Goal: Navigation & Orientation: Find specific page/section

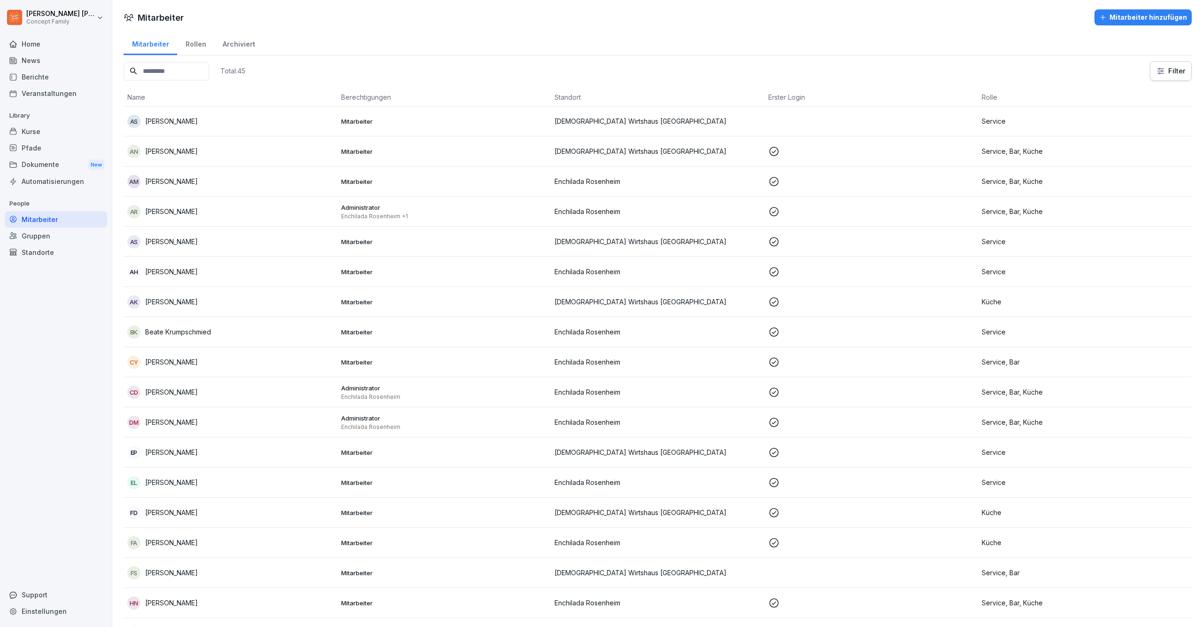
click at [49, 46] on div "Home" at bounding box center [56, 44] width 102 height 16
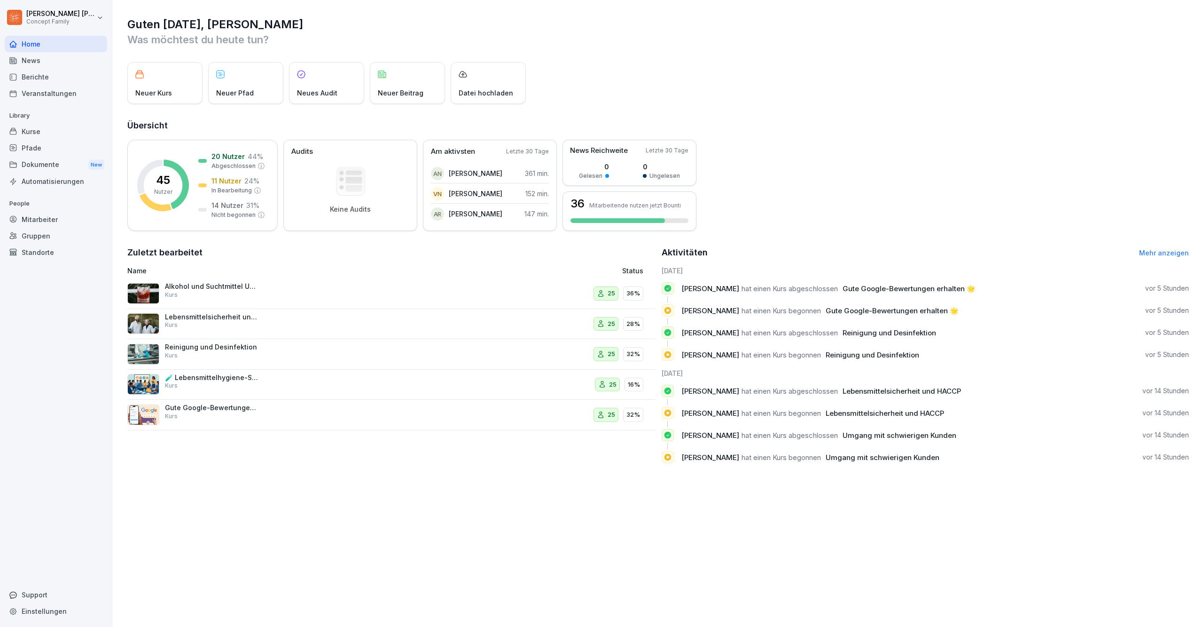
click at [55, 125] on div "Kurse" at bounding box center [56, 131] width 102 height 16
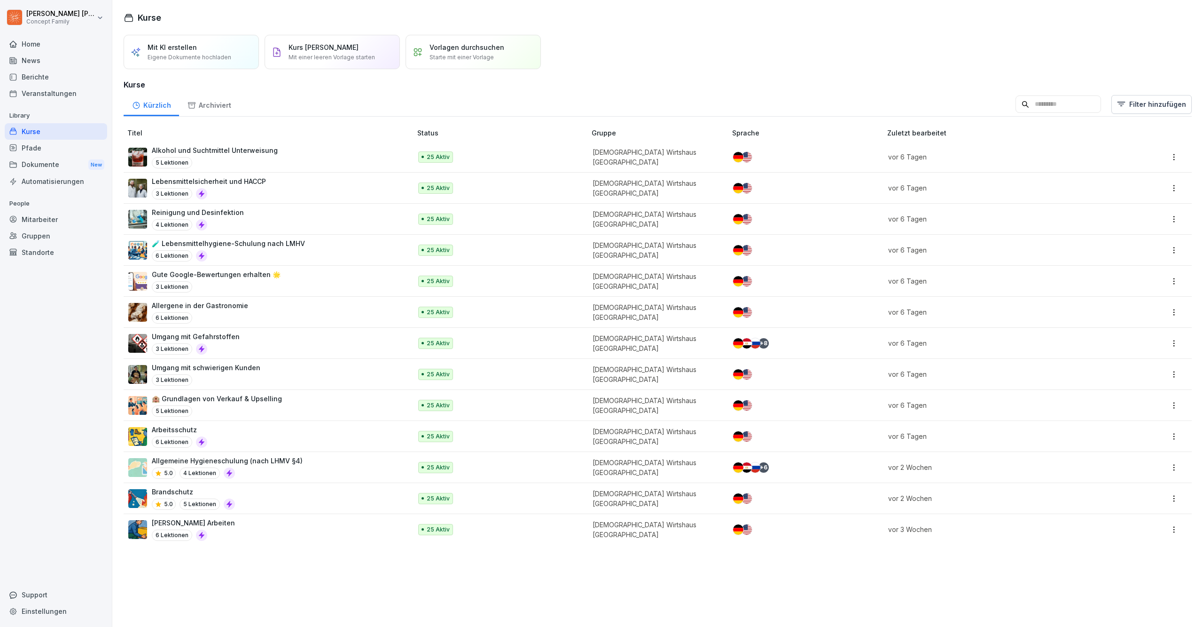
click at [74, 147] on div "Pfade" at bounding box center [56, 148] width 102 height 16
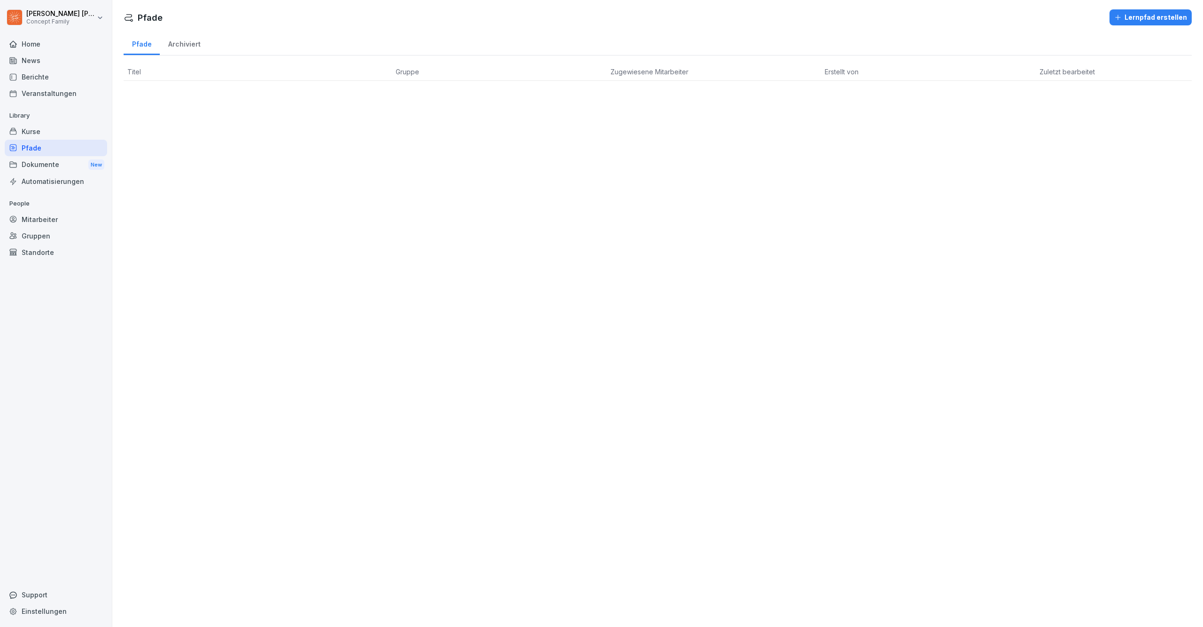
click at [66, 156] on div "Dokumente New" at bounding box center [56, 164] width 102 height 17
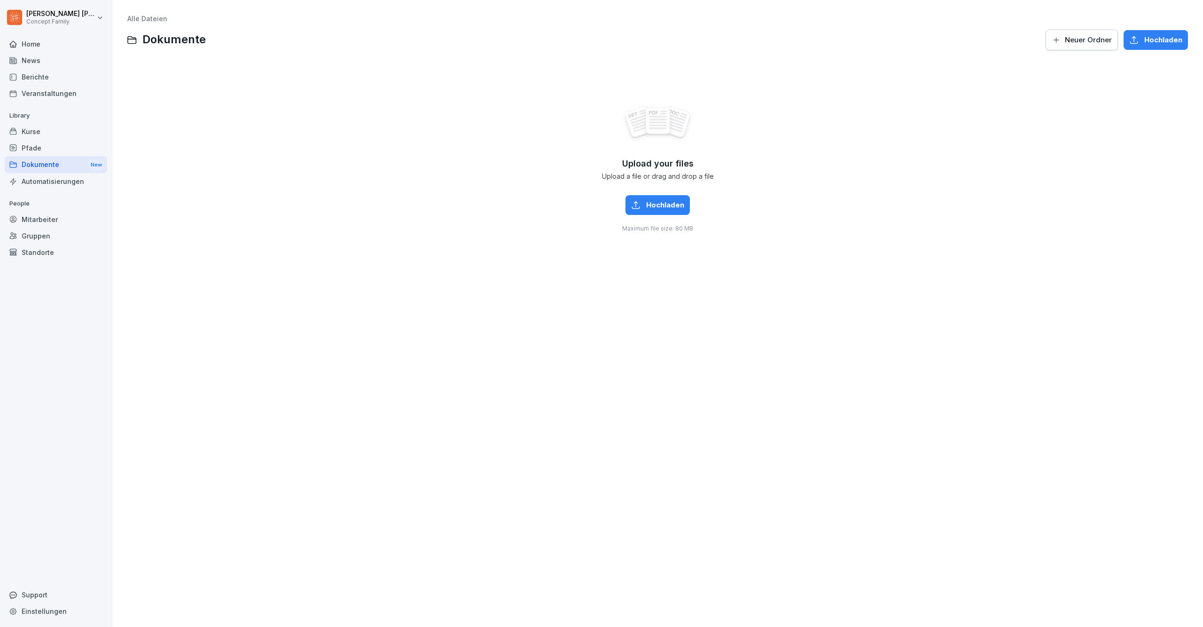
click at [43, 130] on div "Kurse" at bounding box center [56, 131] width 102 height 16
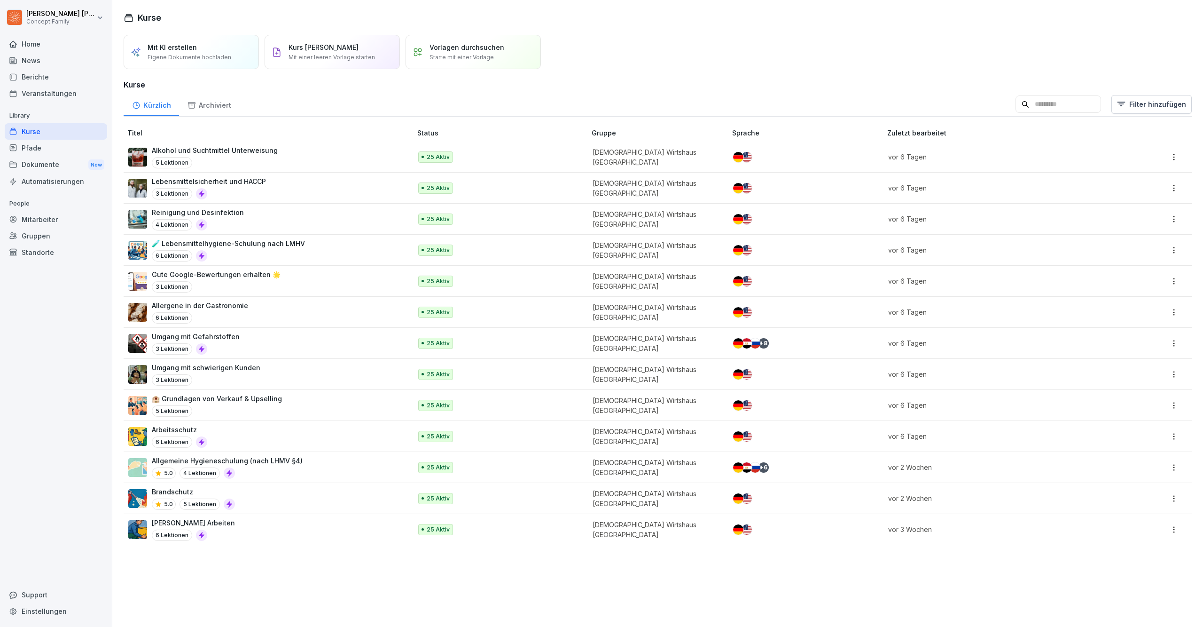
click at [55, 78] on div "Berichte" at bounding box center [56, 77] width 102 height 16
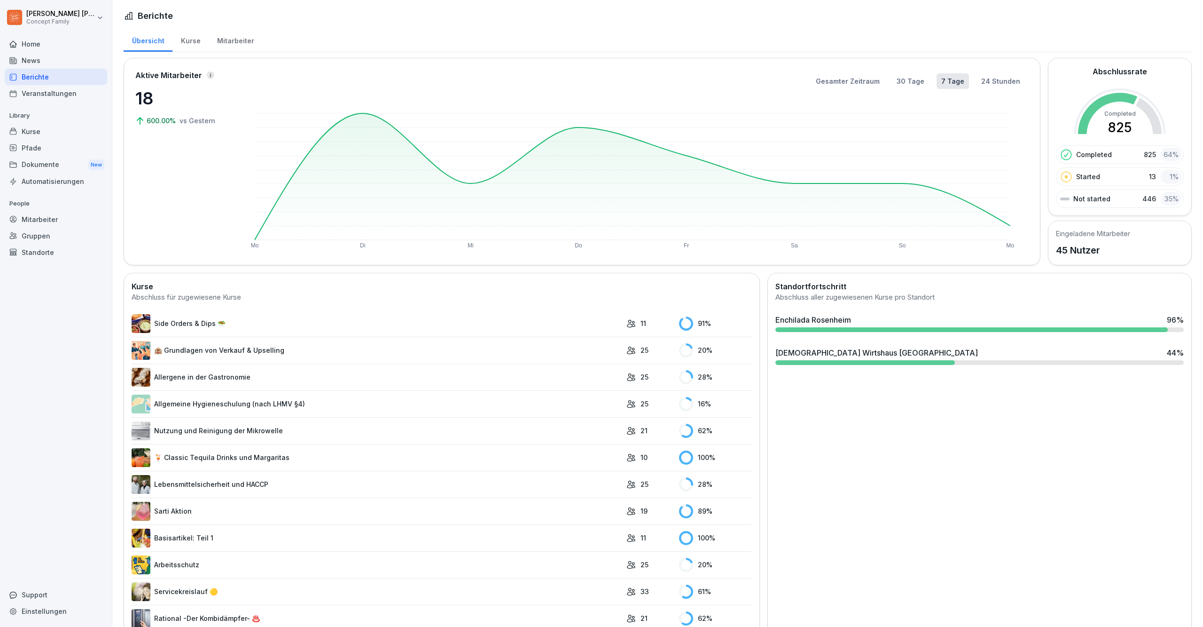
click at [197, 40] on div "Kurse" at bounding box center [190, 40] width 36 height 24
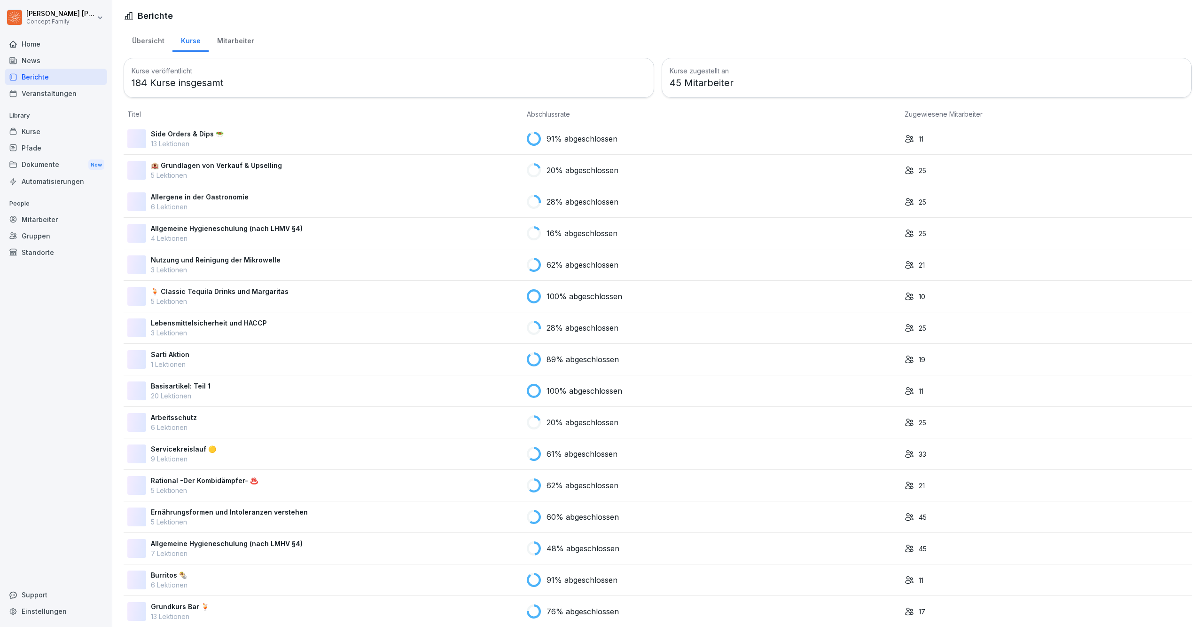
click at [233, 41] on div "Mitarbeiter" at bounding box center [236, 40] width 54 height 24
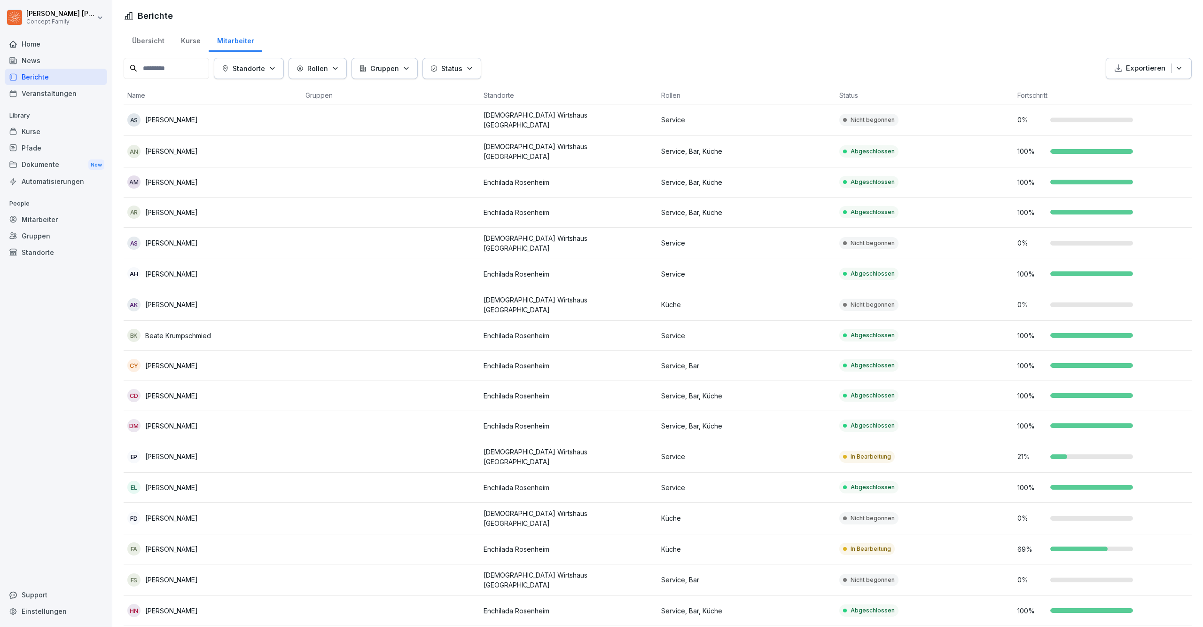
click at [265, 63] on p "Standorte" at bounding box center [249, 68] width 32 height 10
click at [264, 111] on div "[DEMOGRAPHIC_DATA] Wirtshaus [GEOGRAPHIC_DATA]" at bounding box center [327, 111] width 208 height 20
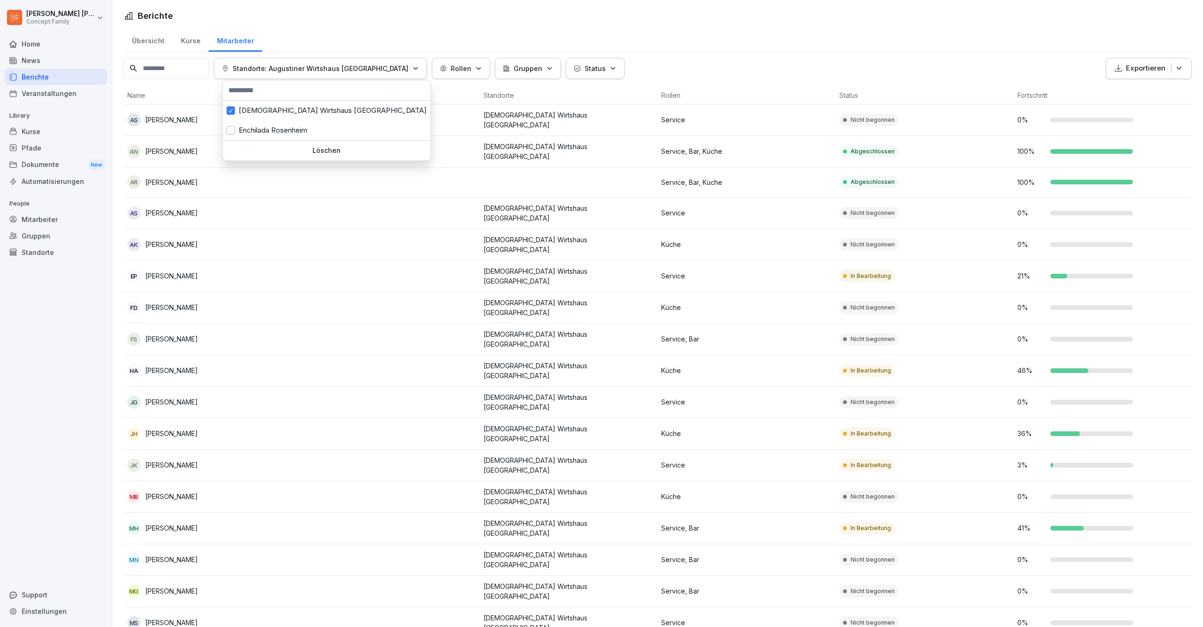
click at [461, 126] on html "[PERSON_NAME] Concept Family Home News Berichte Veranstaltungen Library Kurse P…" at bounding box center [601, 313] width 1203 height 627
click at [304, 62] on button "Standorte: Augustiner Wirtshaus [GEOGRAPHIC_DATA]" at bounding box center [320, 68] width 213 height 21
click at [254, 134] on div "Enchilada Rosenheim" at bounding box center [327, 130] width 208 height 20
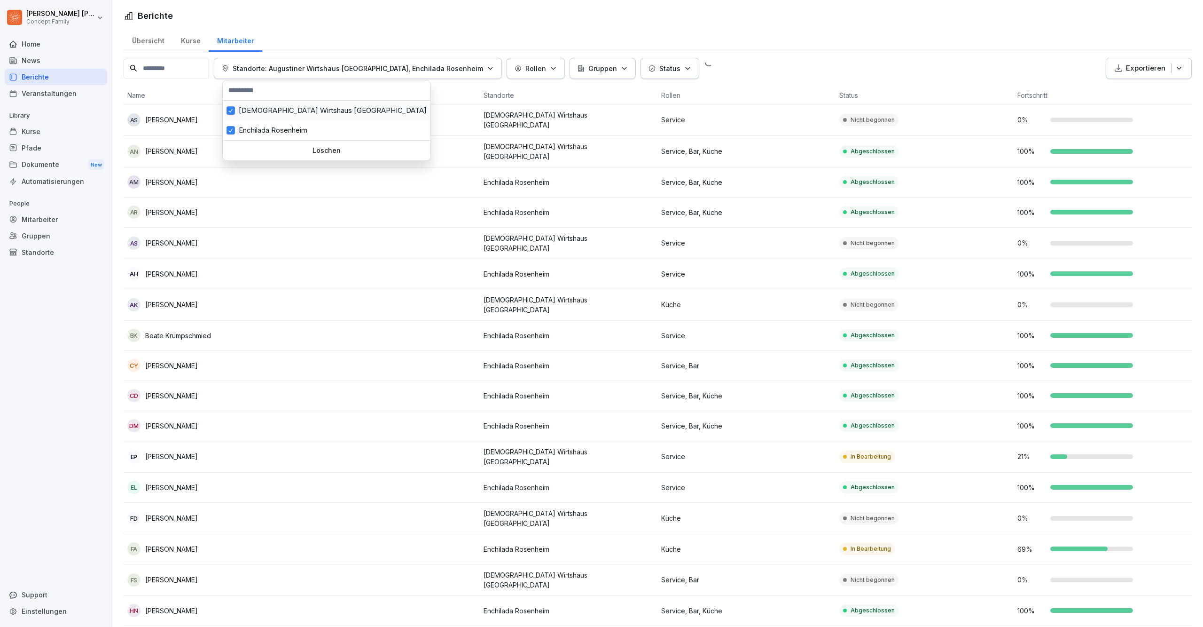
click at [256, 108] on div "[DEMOGRAPHIC_DATA] Wirtshaus [GEOGRAPHIC_DATA]" at bounding box center [327, 111] width 208 height 20
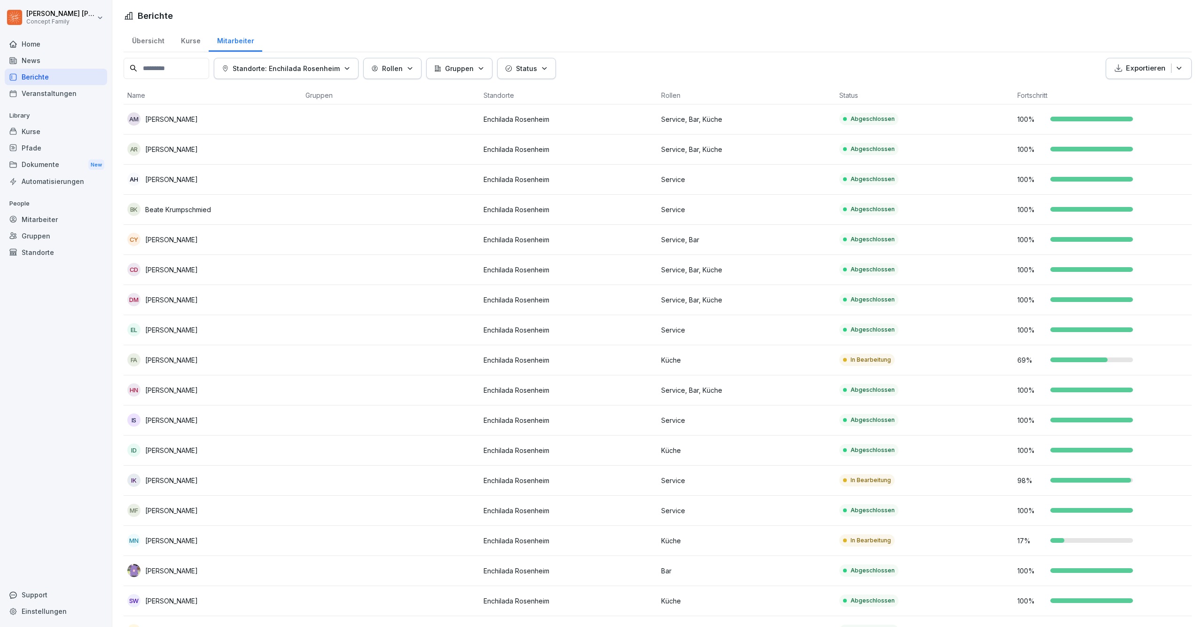
click at [980, 386] on html "[PERSON_NAME] Concept Family Home News Berichte Veranstaltungen Library Kurse P…" at bounding box center [601, 313] width 1203 height 627
click at [41, 45] on div "Home" at bounding box center [56, 44] width 102 height 16
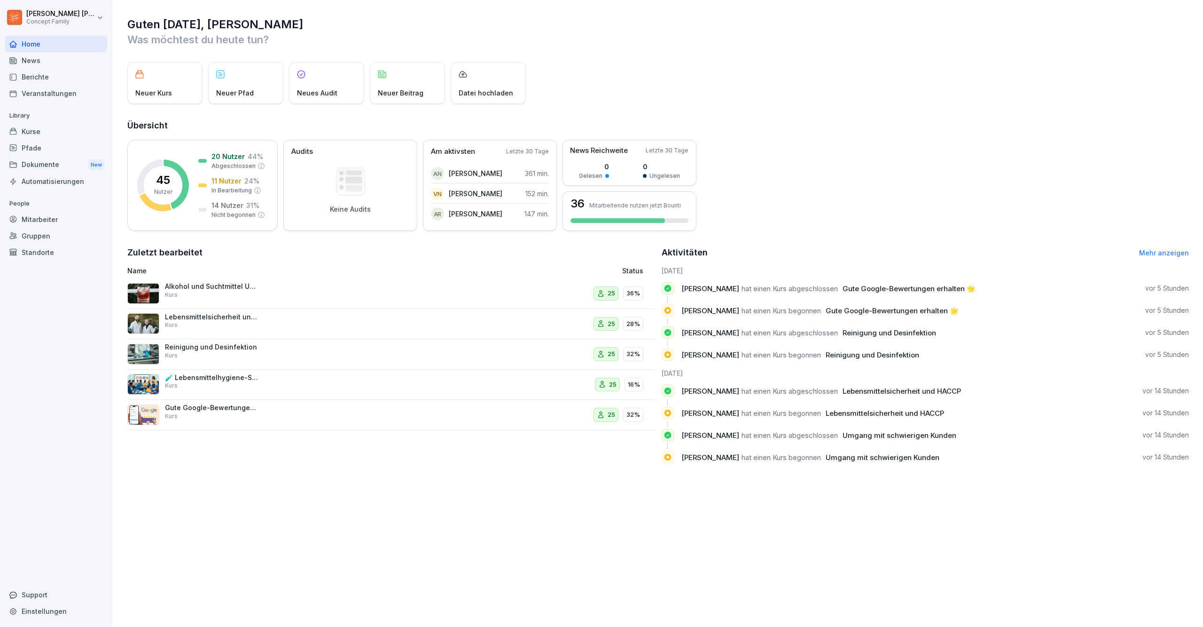
click at [44, 70] on div "Berichte" at bounding box center [56, 77] width 102 height 16
